Goal: Answer question/provide support

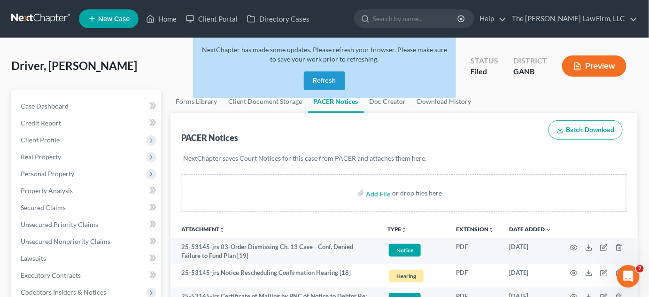
click at [332, 77] on button "Refresh" at bounding box center [324, 80] width 41 height 19
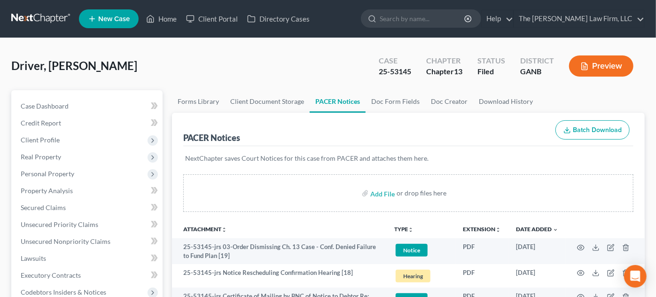
click at [34, 24] on link at bounding box center [41, 18] width 60 height 17
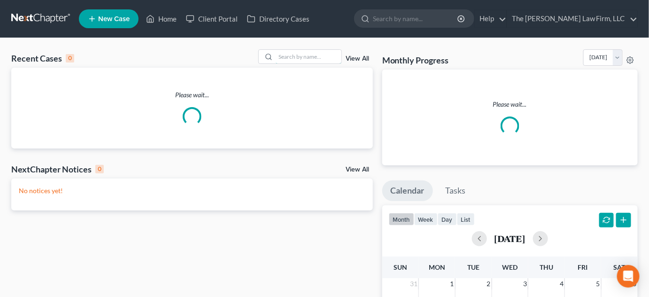
click at [284, 60] on input "search" at bounding box center [309, 57] width 66 height 14
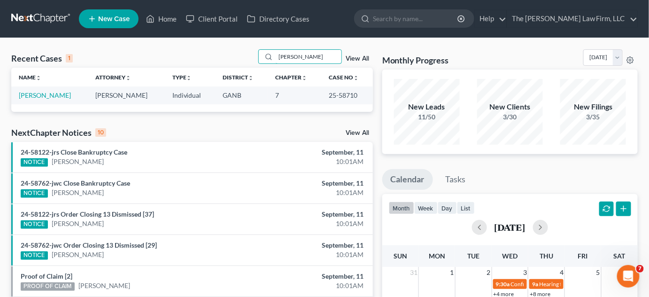
type input "gaston"
click at [49, 99] on link "Gaston, Gregory" at bounding box center [45, 95] width 52 height 8
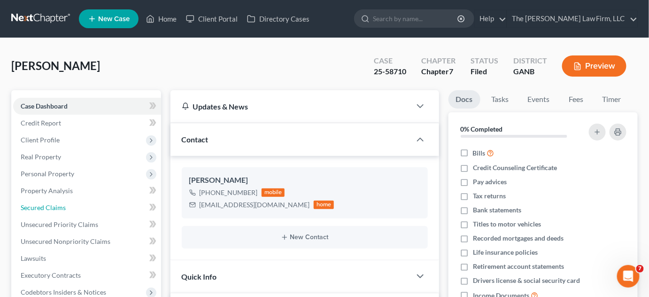
click at [46, 205] on span "Secured Claims" at bounding box center [43, 207] width 45 height 8
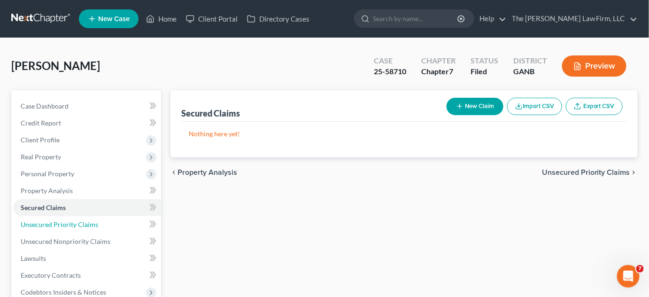
click at [46, 224] on span "Unsecured Priority Claims" at bounding box center [59, 224] width 77 height 8
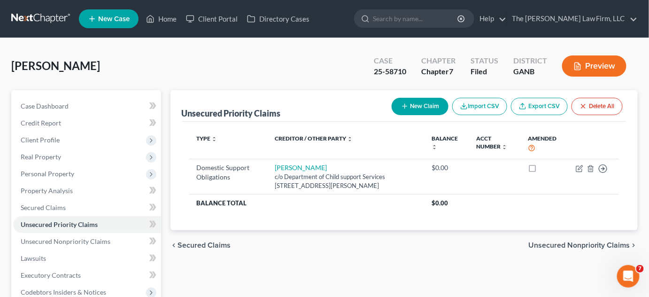
click at [57, 140] on span "Client Profile" at bounding box center [40, 140] width 39 height 8
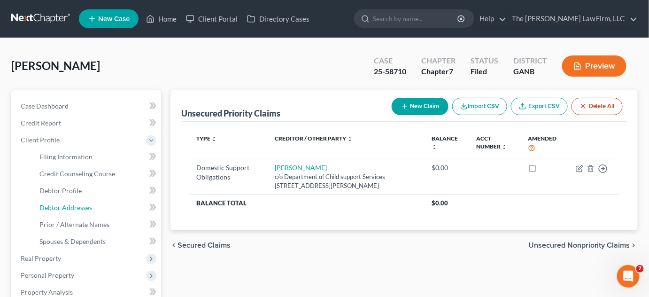
click at [79, 208] on span "Debtor Addresses" at bounding box center [65, 207] width 53 height 8
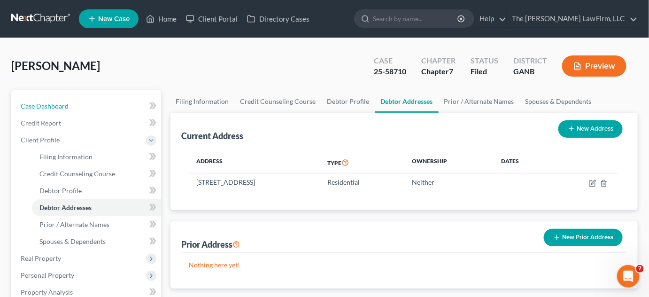
click at [72, 107] on link "Case Dashboard" at bounding box center [87, 106] width 148 height 17
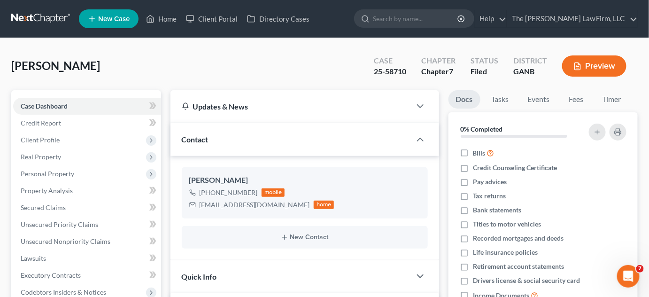
click at [442, 23] on input "search" at bounding box center [416, 18] width 86 height 17
type input "sims"
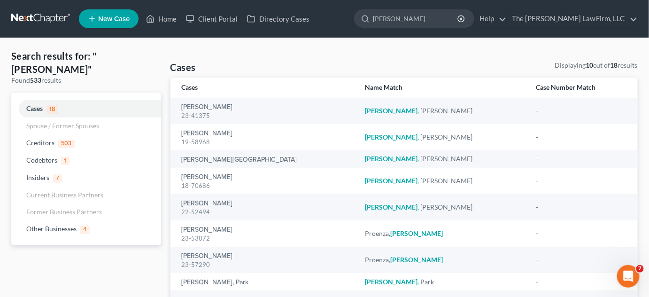
scroll to position [71, 0]
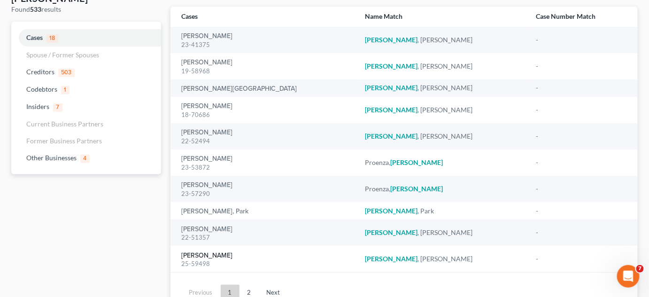
click at [205, 256] on link "Sims, Rukiya" at bounding box center [207, 255] width 51 height 7
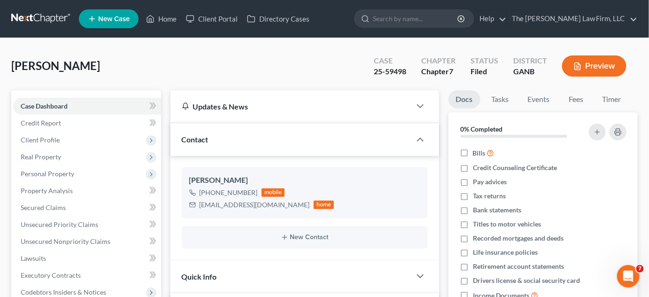
click at [425, 14] on input "search" at bounding box center [416, 18] width 86 height 17
type input "gaston"
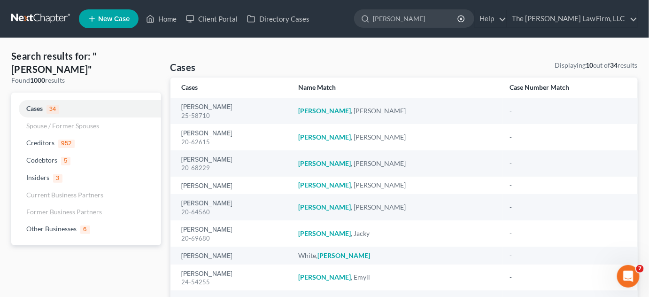
click at [215, 111] on div "25-58710" at bounding box center [233, 115] width 102 height 9
click at [211, 106] on link "Gaston, Gregory" at bounding box center [207, 107] width 51 height 7
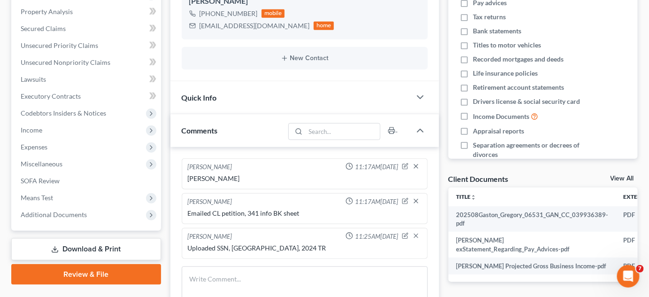
scroll to position [213, 0]
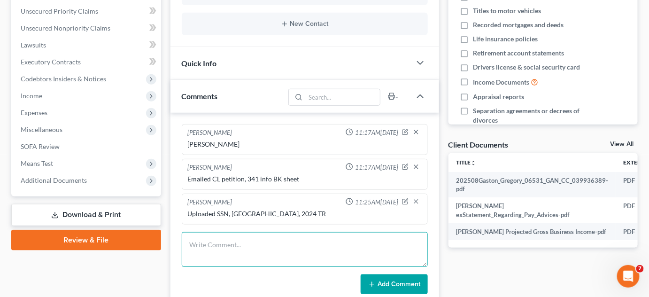
click at [257, 240] on textarea at bounding box center [305, 249] width 246 height 35
type textarea "DSO uploaded to trustee"
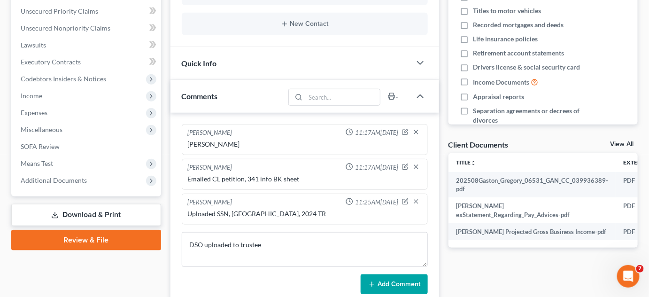
click at [392, 285] on button "Add Comment" at bounding box center [394, 284] width 67 height 20
